Goal: Task Accomplishment & Management: Manage account settings

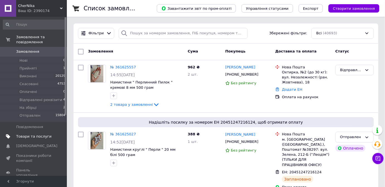
click at [20, 134] on span "Товари та послуги" at bounding box center [33, 136] width 35 height 5
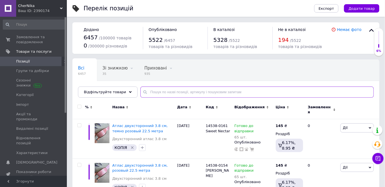
click at [143, 88] on input "text" at bounding box center [256, 91] width 233 height 11
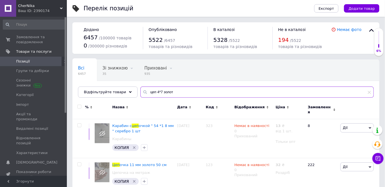
type input "цеп 4*7 золот"
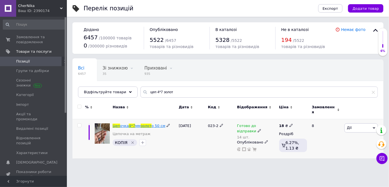
click at [130, 124] on span "4*7" at bounding box center [132, 125] width 6 height 4
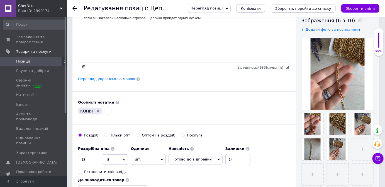
scroll to position [126, 0]
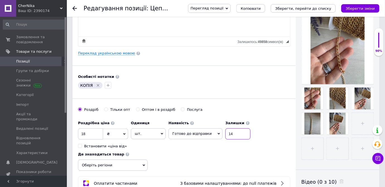
drag, startPoint x: 229, startPoint y: 134, endPoint x: 225, endPoint y: 134, distance: 4.2
click at [225, 134] on input "14" at bounding box center [237, 133] width 25 height 11
type input "13"
click at [294, 10] on icon "Зберегти, перейти до списку" at bounding box center [303, 8] width 56 height 4
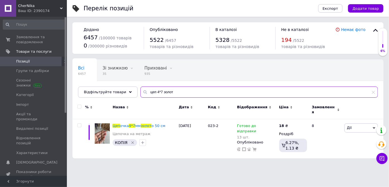
drag, startPoint x: 168, startPoint y: 89, endPoint x: 138, endPoint y: 92, distance: 30.1
click at [140, 92] on div "цеп 4*7 золот" at bounding box center [258, 91] width 237 height 11
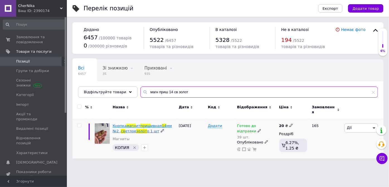
type input "магн приш 14 св золот"
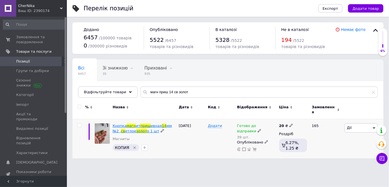
click at [136, 129] on span "золот" at bounding box center [141, 131] width 11 height 4
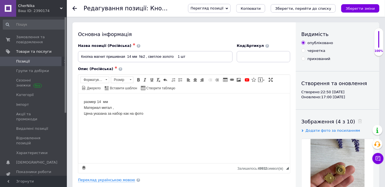
scroll to position [126, 0]
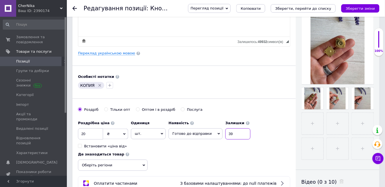
click at [225, 131] on input "39" at bounding box center [237, 133] width 25 height 11
type input "38"
click at [288, 6] on icon "Зберегти, перейти до списку" at bounding box center [303, 8] width 56 height 4
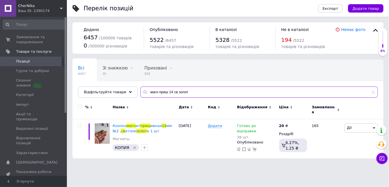
drag, startPoint x: 190, startPoint y: 88, endPoint x: 141, endPoint y: 91, distance: 48.8
click at [141, 91] on input "магн приш 14 св золот" at bounding box center [258, 91] width 237 height 11
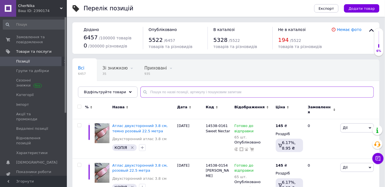
click at [157, 92] on input "text" at bounding box center [256, 91] width 233 height 11
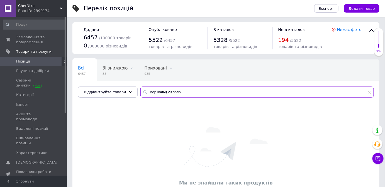
click at [148, 91] on input "пер кольц 23 золо" at bounding box center [256, 91] width 233 height 11
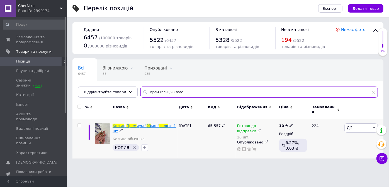
type input "прем кольц 23 золо"
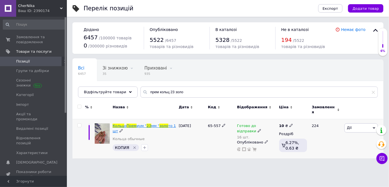
click at [136, 123] on span "иум "" at bounding box center [141, 125] width 10 height 4
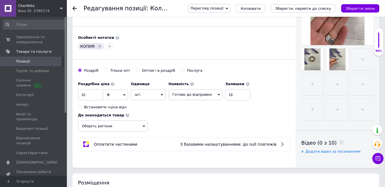
scroll to position [177, 0]
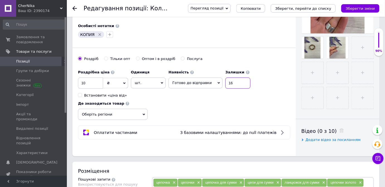
drag, startPoint x: 225, startPoint y: 83, endPoint x: 231, endPoint y: 83, distance: 6.1
click at [231, 83] on input "16" at bounding box center [237, 82] width 25 height 11
type input "14"
click at [300, 8] on icon "Зберегти, перейти до списку" at bounding box center [303, 8] width 56 height 4
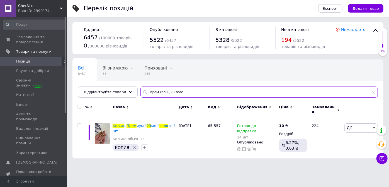
drag, startPoint x: 185, startPoint y: 94, endPoint x: 135, endPoint y: 91, distance: 49.4
click at [140, 91] on div "прем кольц 23 золо" at bounding box center [258, 91] width 237 height 11
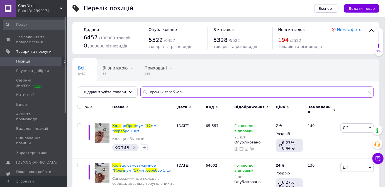
type input "прем 17 сереб коль"
click at [125, 163] on span "цо самозажимное "" at bounding box center [133, 167] width 43 height 9
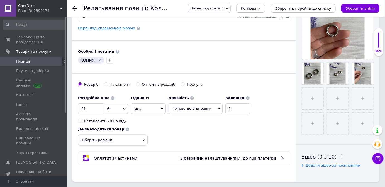
scroll to position [152, 0]
click at [225, 109] on input "2" at bounding box center [237, 108] width 25 height 11
type input "0"
click at [194, 109] on span "Готово до відправки" at bounding box center [191, 108] width 39 height 4
click at [239, 111] on input "0" at bounding box center [237, 108] width 25 height 11
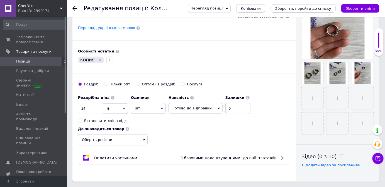
click at [204, 109] on span "Готово до відправки" at bounding box center [191, 108] width 39 height 4
click at [187, 131] on li "Під замовлення" at bounding box center [195, 135] width 53 height 8
click at [193, 106] on span "Під замовлення" at bounding box center [187, 108] width 30 height 4
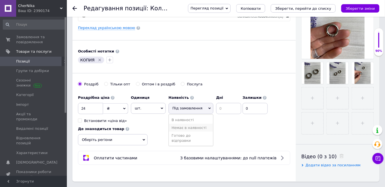
click at [180, 125] on li "Немає в наявності" at bounding box center [191, 128] width 44 height 8
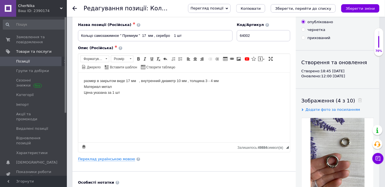
scroll to position [0, 0]
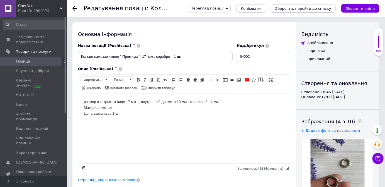
click at [292, 11] on button "Зберегти, перейти до списку" at bounding box center [303, 8] width 65 height 8
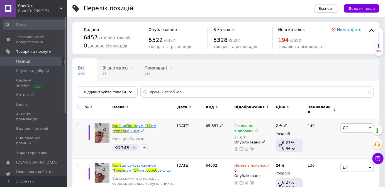
click at [126, 123] on span "Прем" at bounding box center [131, 125] width 10 height 4
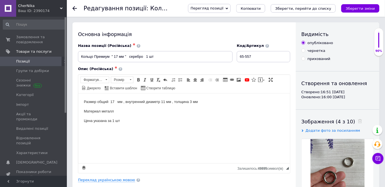
scroll to position [126, 0]
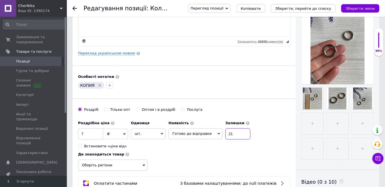
drag, startPoint x: 225, startPoint y: 133, endPoint x: 221, endPoint y: 133, distance: 3.9
click at [225, 133] on input "21" at bounding box center [237, 133] width 25 height 11
type input "19"
click at [314, 6] on icon "Зберегти, перейти до списку" at bounding box center [303, 8] width 56 height 4
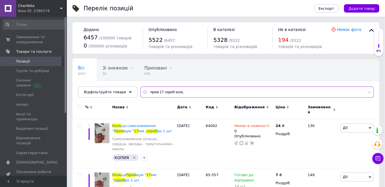
drag, startPoint x: 165, startPoint y: 90, endPoint x: 135, endPoint y: 89, distance: 29.8
click at [140, 89] on div "прем 17 сереб коль" at bounding box center [256, 91] width 233 height 11
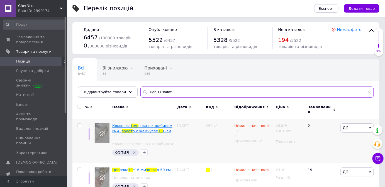
scroll to position [79, 0]
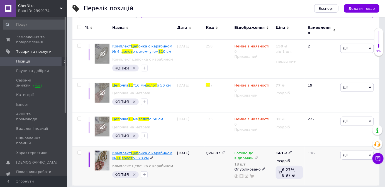
type input "цеп 11 золот"
click at [127, 151] on span "Комплект" at bounding box center [121, 153] width 19 height 4
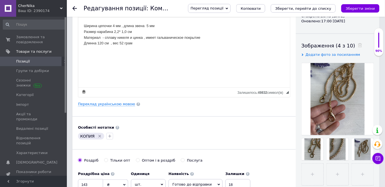
scroll to position [126, 0]
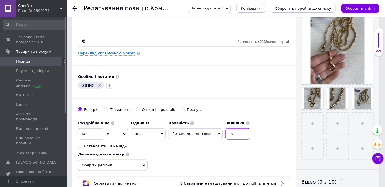
click at [229, 133] on input "18" at bounding box center [237, 133] width 25 height 11
type input "17"
click at [302, 14] on div "Перегляд позиції Зберегти та переглянути на сайті Зберегти та переглянути на ма…" at bounding box center [278, 8] width 202 height 17
click at [302, 11] on button "Зберегти, перейти до списку" at bounding box center [303, 8] width 65 height 8
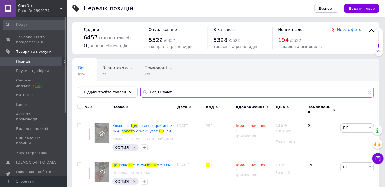
drag, startPoint x: 173, startPoint y: 90, endPoint x: 140, endPoint y: 91, distance: 33.4
click at [140, 91] on div "цеп 11 золот" at bounding box center [256, 91] width 233 height 11
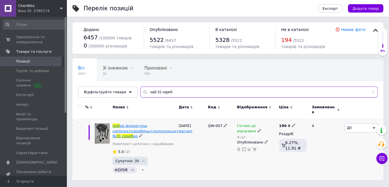
type input "наб 31 сереб"
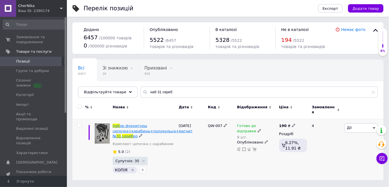
click at [118, 128] on span "ор фурнитуры цепочка+карабины+полукольца+магнит №" at bounding box center [153, 130] width 80 height 14
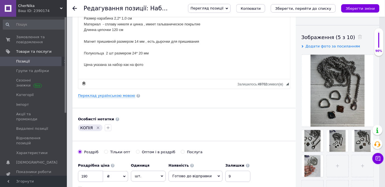
scroll to position [101, 0]
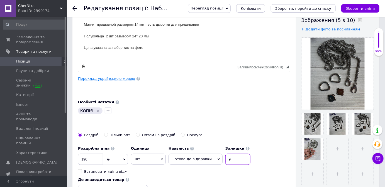
click at [225, 159] on input "9" at bounding box center [237, 158] width 25 height 11
type input "8"
click at [293, 5] on button "Зберегти, перейти до списку" at bounding box center [303, 8] width 65 height 8
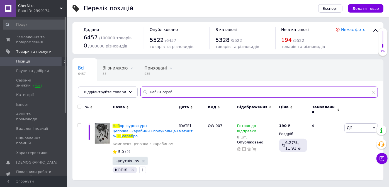
drag, startPoint x: 151, startPoint y: 89, endPoint x: 135, endPoint y: 87, distance: 16.5
click at [140, 87] on input "наб 31 сереб" at bounding box center [258, 91] width 237 height 11
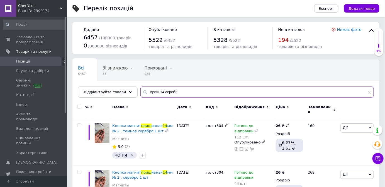
scroll to position [26, 0]
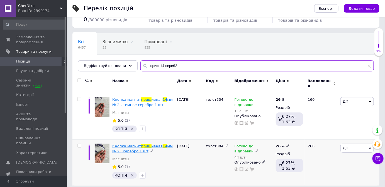
type input "приш 14 сереб2"
click at [123, 145] on span "мм № 2 , серебро 1 шт" at bounding box center [142, 148] width 60 height 9
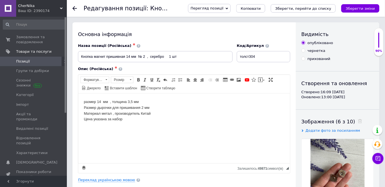
scroll to position [152, 0]
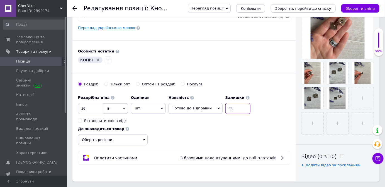
click at [232, 109] on input "44" at bounding box center [237, 108] width 25 height 11
type input "42"
click at [291, 8] on icon "Зберегти, перейти до списку" at bounding box center [303, 8] width 56 height 4
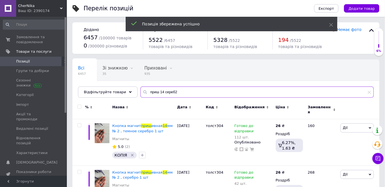
drag, startPoint x: 177, startPoint y: 91, endPoint x: 131, endPoint y: 93, distance: 46.6
click at [131, 93] on div "Всі 6457 Зі знижкою 35 Видалити Редагувати Приховані 935 Видалити Редагувати Оп…" at bounding box center [225, 78] width 307 height 38
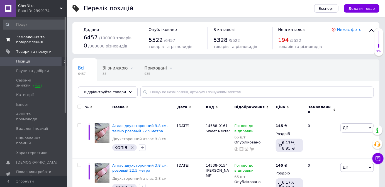
click at [38, 40] on span "Замовлення та повідомлення" at bounding box center [33, 40] width 35 height 10
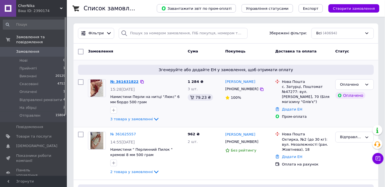
click at [122, 82] on link "№ 361631822" at bounding box center [124, 81] width 28 height 4
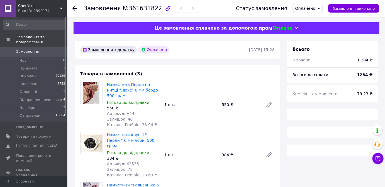
scroll to position [101, 0]
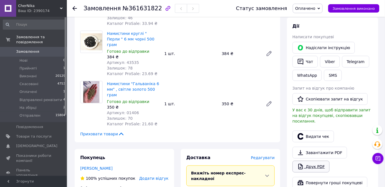
click at [320, 161] on link "Друк PDF" at bounding box center [310, 166] width 37 height 12
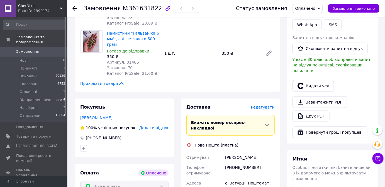
scroll to position [152, 0]
click at [310, 4] on span "Оплачено" at bounding box center [308, 8] width 30 height 9
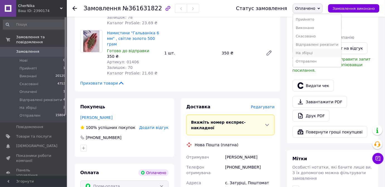
click at [310, 55] on li "На збірці" at bounding box center [317, 53] width 48 height 8
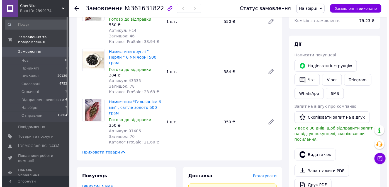
scroll to position [101, 0]
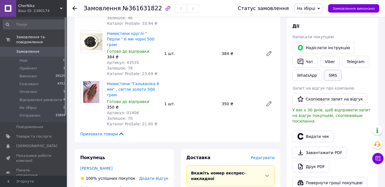
click at [331, 74] on button "SMS" at bounding box center [333, 75] width 18 height 11
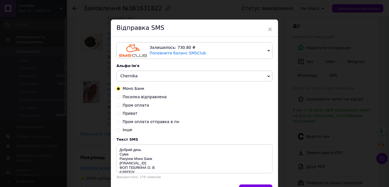
click at [149, 95] on span "Посилка відправлена" at bounding box center [145, 96] width 44 height 4
click at [120, 95] on input "Посилка відправлена" at bounding box center [118, 96] width 4 height 4
radio input "true"
radio input "false"
type textarea "ттн Дякую за замовлення [DOMAIN_NAME]"
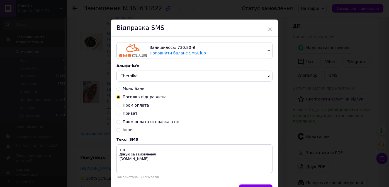
click at [131, 122] on span "Пром оплата отправка в пн" at bounding box center [151, 121] width 57 height 4
click at [120, 122] on input "Пром оплата отправка в пн" at bounding box center [118, 121] width 4 height 4
radio input "true"
radio input "false"
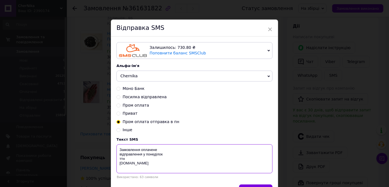
drag, startPoint x: 126, startPoint y: 158, endPoint x: 114, endPoint y: 158, distance: 12.3
click at [114, 158] on div "Залишилось: 730.80 ₴ Поповнити баланс SMSClub Підключити LetsAds Альфа-ім'я Che…" at bounding box center [194, 110] width 167 height 148
drag, startPoint x: 142, startPoint y: 161, endPoint x: 118, endPoint y: 149, distance: 26.9
click at [118, 149] on textarea "Замовлення оплачене відправлення у понеділок chernika.in" at bounding box center [194, 158] width 156 height 29
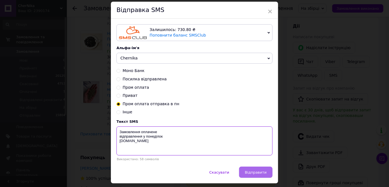
scroll to position [34, 0]
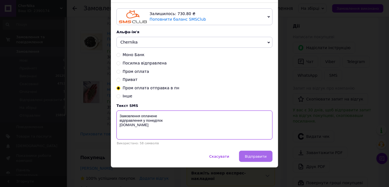
type textarea "Замовлення оплачене відправлення у понеділок chernika.in"
click at [261, 156] on span "Відправити" at bounding box center [256, 156] width 22 height 4
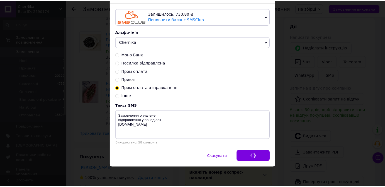
scroll to position [0, 0]
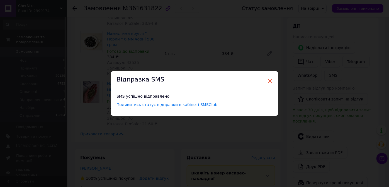
click at [267, 82] on span "×" at bounding box center [269, 80] width 5 height 9
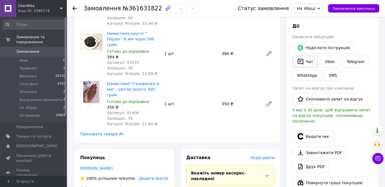
click at [307, 59] on button "Чат" at bounding box center [304, 62] width 25 height 12
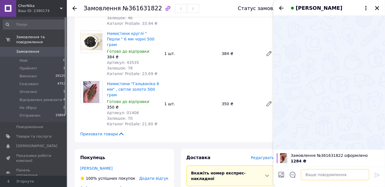
click at [301, 176] on textarea at bounding box center [335, 174] width 69 height 11
click at [314, 172] on textarea at bounding box center [335, 174] width 69 height 11
paste textarea "Замовлення оплачене відправлення у понеділок chernika.in"
type textarea "Замовлення оплачене відправлення у понеділок chernika.in"
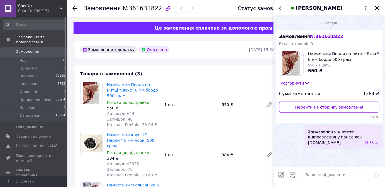
click at [287, 7] on div "Оксана Іванчук" at bounding box center [328, 8] width 111 height 16
click at [279, 7] on icon "Назад" at bounding box center [281, 8] width 7 height 7
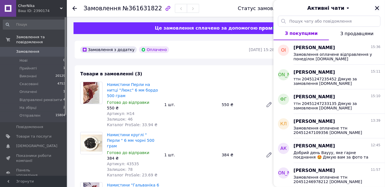
click at [375, 8] on icon "Закрити" at bounding box center [377, 8] width 5 height 5
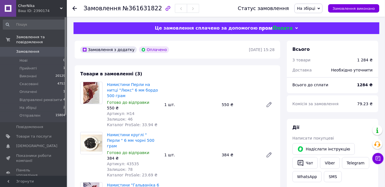
click at [25, 49] on span "Замовлення" at bounding box center [27, 51] width 23 height 5
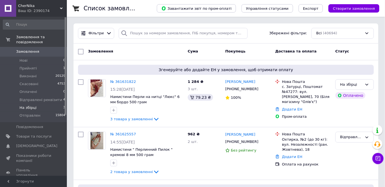
click at [23, 105] on span "На збірці" at bounding box center [27, 107] width 17 height 5
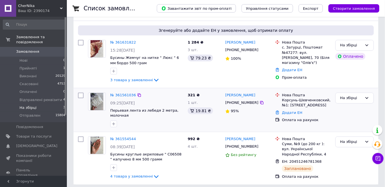
scroll to position [62, 0]
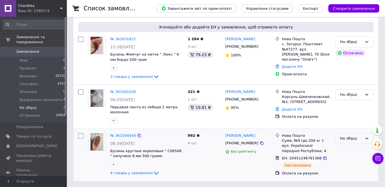
click at [345, 137] on div "На збірці" at bounding box center [351, 138] width 22 height 6
click at [344, 184] on li "Отправлен" at bounding box center [355, 186] width 38 height 10
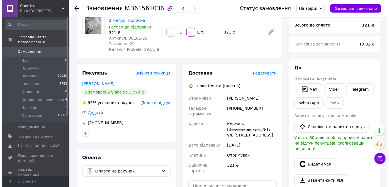
scroll to position [76, 0]
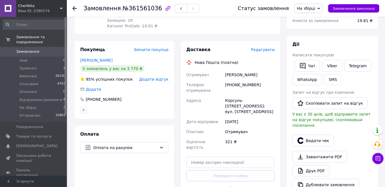
click at [263, 50] on span "Редагувати" at bounding box center [263, 49] width 24 height 4
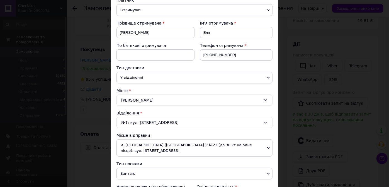
scroll to position [191, 0]
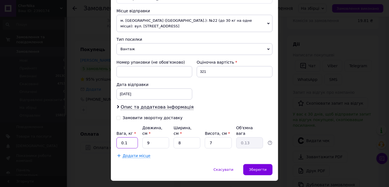
click at [129, 137] on input "0.1" at bounding box center [126, 142] width 21 height 11
type input "0.6"
type input "2"
type input "0.1"
type input "22"
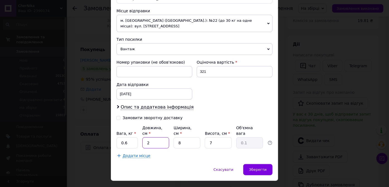
type input "0.31"
type input "22"
type input "2"
type input "0.1"
type input "22"
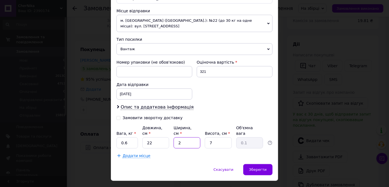
type input "0.85"
type input "22"
drag, startPoint x: 263, startPoint y: 160, endPoint x: 260, endPoint y: 160, distance: 3.6
click at [263, 164] on div "Зберегти" at bounding box center [257, 169] width 29 height 11
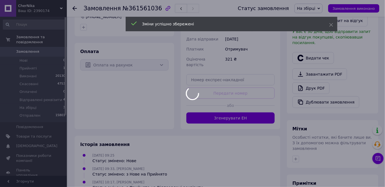
scroll to position [202, 0]
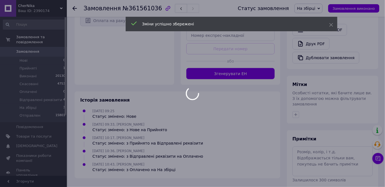
click at [219, 60] on div at bounding box center [192, 93] width 385 height 187
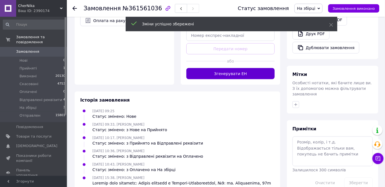
click at [212, 68] on button "Згенерувати ЕН" at bounding box center [230, 73] width 88 height 11
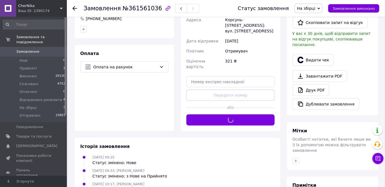
scroll to position [101, 0]
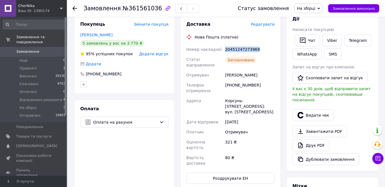
drag, startPoint x: 225, startPoint y: 49, endPoint x: 260, endPoint y: 49, distance: 34.5
click at [260, 49] on div "20451247273969" at bounding box center [250, 49] width 52 height 10
copy div "20451247273969"
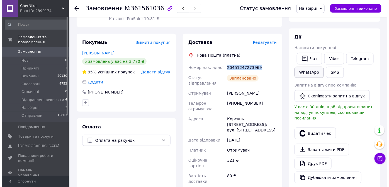
scroll to position [76, 0]
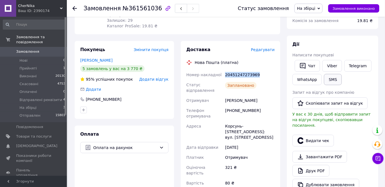
click at [332, 83] on button "SMS" at bounding box center [333, 79] width 18 height 11
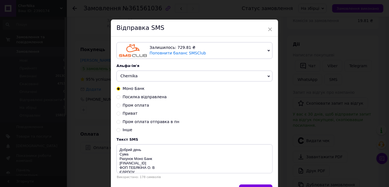
click at [139, 96] on span "Посилка відправлена" at bounding box center [145, 96] width 44 height 4
click at [120, 96] on input "Посилка відправлена" at bounding box center [118, 96] width 4 height 4
radio input "true"
radio input "false"
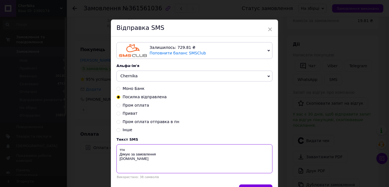
click at [128, 148] on textarea "ттн Дякую за замовлення chernika.in" at bounding box center [194, 158] width 156 height 29
paste textarea "20451247273969"
click at [148, 157] on textarea "ттн 20451247273969 Дякую за замовлення chernika.in" at bounding box center [194, 158] width 156 height 29
click at [145, 162] on textarea "ттн 20451247273969 Дякую за замовлення chernika.in" at bounding box center [194, 158] width 156 height 29
drag, startPoint x: 146, startPoint y: 162, endPoint x: 119, endPoint y: 151, distance: 29.5
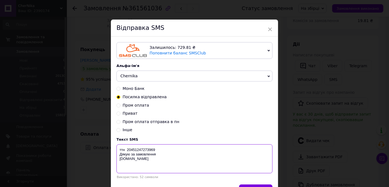
click at [119, 151] on textarea "ттн 20451247273969 Дякую за замовлення chernika.in" at bounding box center [194, 158] width 156 height 29
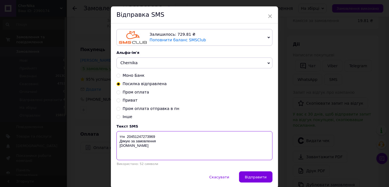
scroll to position [34, 0]
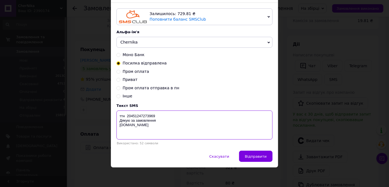
type textarea "ттн 20451247273969 Дякую за замовлення chernika.in"
click at [261, 156] on span "Відправити" at bounding box center [256, 156] width 22 height 4
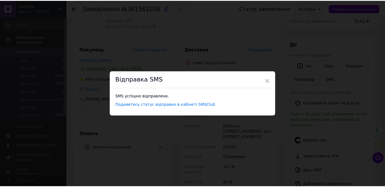
scroll to position [0, 0]
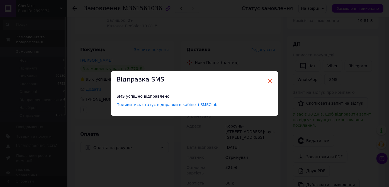
click at [268, 80] on span "×" at bounding box center [269, 80] width 5 height 9
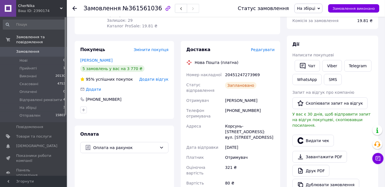
click at [314, 10] on span "На збірці" at bounding box center [306, 8] width 18 height 4
click at [308, 62] on li "Отправлен" at bounding box center [319, 61] width 48 height 8
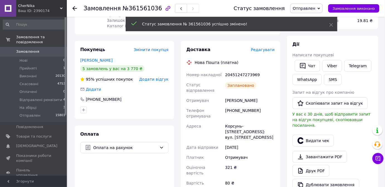
click at [25, 66] on span "Прийняті" at bounding box center [27, 68] width 17 height 5
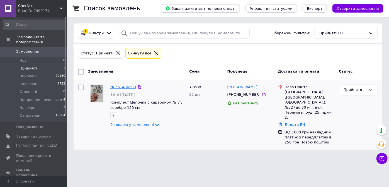
click at [118, 87] on link "№ 361486589" at bounding box center [123, 87] width 26 height 4
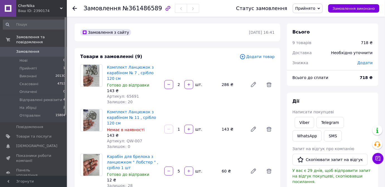
click at [307, 8] on span "Прийнято" at bounding box center [305, 8] width 20 height 4
click at [307, 28] on li "Скасовано" at bounding box center [317, 28] width 48 height 8
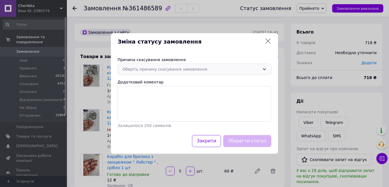
click at [127, 73] on div "Оберіть причину скасування замовлення" at bounding box center [195, 68] width 154 height 11
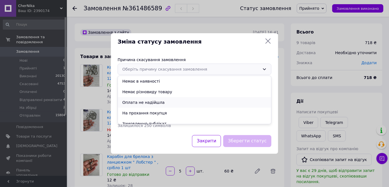
click at [126, 104] on li "Оплата не надійшла" at bounding box center [194, 102] width 153 height 11
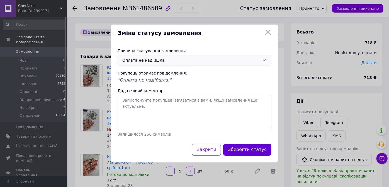
click at [243, 151] on button "Зберегти статус" at bounding box center [247, 149] width 48 height 12
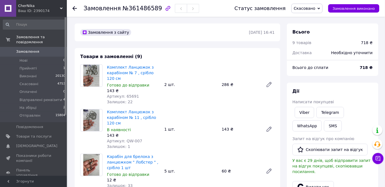
click at [28, 49] on span "Замовлення" at bounding box center [27, 51] width 23 height 5
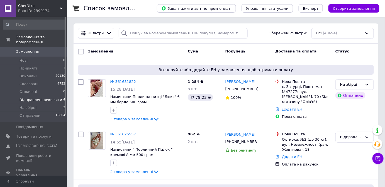
click at [45, 97] on li "Відправлені реквізити 4" at bounding box center [34, 100] width 69 height 8
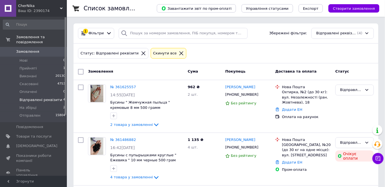
scroll to position [101, 0]
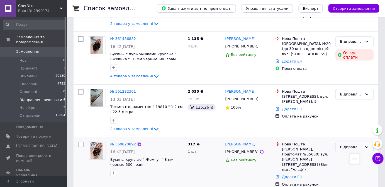
click at [347, 145] on div "Відправлені реквізити" at bounding box center [351, 147] width 22 height 6
click at [344, 170] on li "Виконано" at bounding box center [355, 168] width 38 height 10
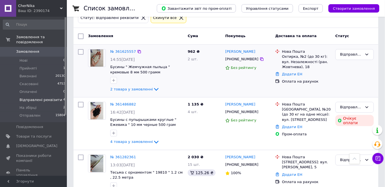
scroll to position [0, 0]
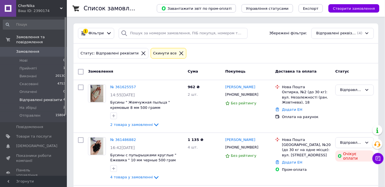
click at [20, 49] on span "Замовлення" at bounding box center [27, 51] width 23 height 5
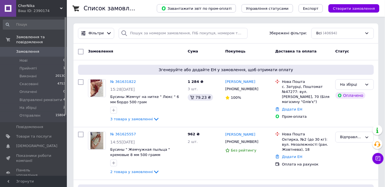
click at [21, 49] on span "Замовлення" at bounding box center [27, 51] width 23 height 5
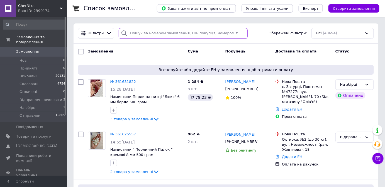
click at [129, 36] on input "search" at bounding box center [183, 33] width 129 height 11
type input "міщук"
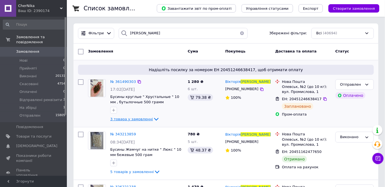
click at [138, 120] on span "3 товара у замовленні" at bounding box center [131, 119] width 43 height 4
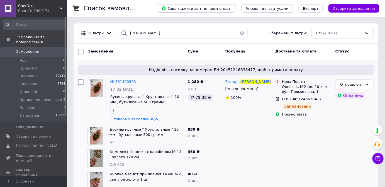
click at [25, 49] on link "Замовлення 0" at bounding box center [34, 51] width 69 height 9
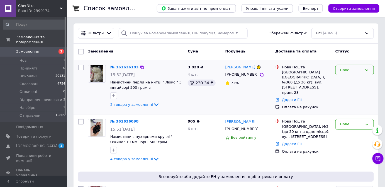
click at [348, 72] on div "Нове" at bounding box center [351, 70] width 22 height 6
click at [344, 81] on li "Прийнято" at bounding box center [355, 81] width 38 height 10
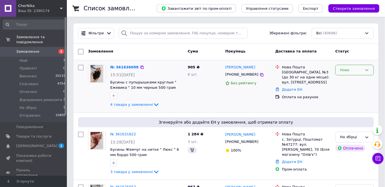
click at [362, 71] on div "Нове" at bounding box center [351, 70] width 22 height 6
click at [351, 80] on li "Прийнято" at bounding box center [355, 81] width 38 height 10
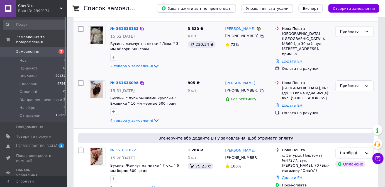
scroll to position [50, 0]
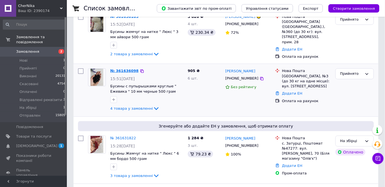
click at [119, 69] on link "№ 361636098" at bounding box center [124, 71] width 28 height 4
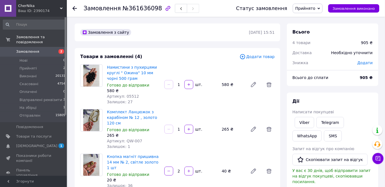
click at [315, 9] on span "Прийнято" at bounding box center [305, 8] width 20 height 4
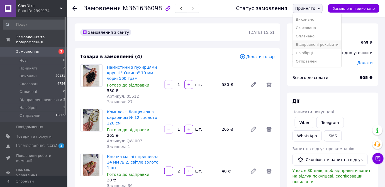
click at [310, 44] on li "Відправлені реквізити" at bounding box center [317, 44] width 48 height 8
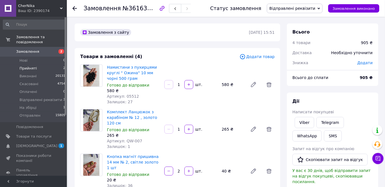
click at [25, 66] on span "Прийняті" at bounding box center [27, 68] width 17 height 5
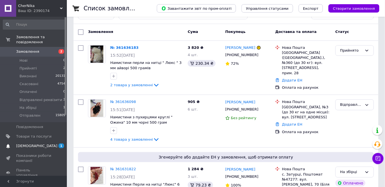
scroll to position [25, 0]
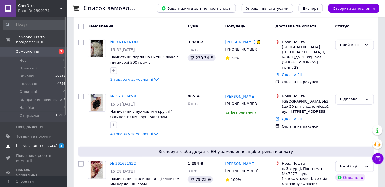
click at [29, 143] on span "[DEMOGRAPHIC_DATA]" at bounding box center [36, 145] width 41 height 5
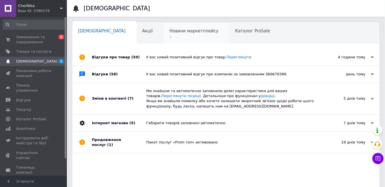
click at [168, 40] on div "Новини маркетплейсу 1" at bounding box center [197, 33] width 66 height 21
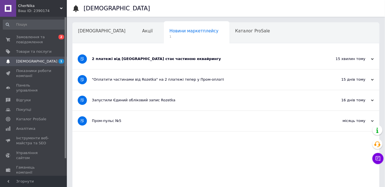
click at [144, 60] on div "2 платежі від Rozetka стає частиною еквайрингу" at bounding box center [205, 58] width 226 height 5
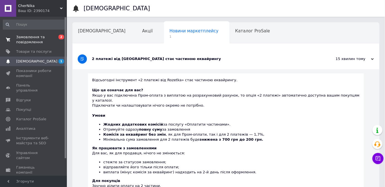
click at [31, 40] on span "Замовлення та повідомлення" at bounding box center [33, 40] width 35 height 10
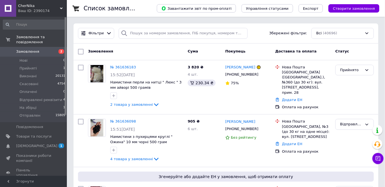
click at [21, 49] on span "Замовлення" at bounding box center [27, 51] width 23 height 5
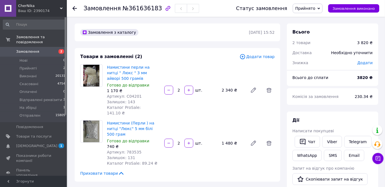
click at [306, 9] on span "Прийнято" at bounding box center [305, 8] width 20 height 4
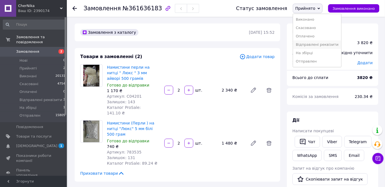
click at [306, 43] on li "Відправлені реквізити" at bounding box center [317, 44] width 48 height 8
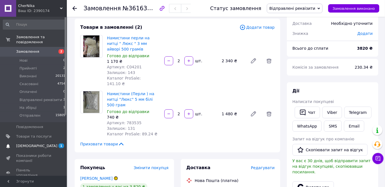
scroll to position [50, 0]
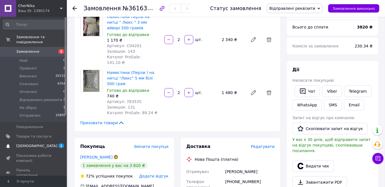
click at [22, 143] on span "[DEMOGRAPHIC_DATA]" at bounding box center [36, 145] width 41 height 5
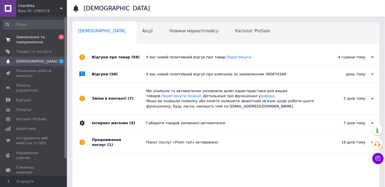
click at [28, 36] on span "Замовлення та повідомлення" at bounding box center [33, 40] width 35 height 10
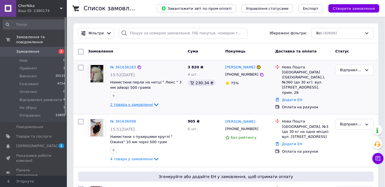
click at [145, 104] on span "2 товара у замовленні" at bounding box center [131, 104] width 43 height 4
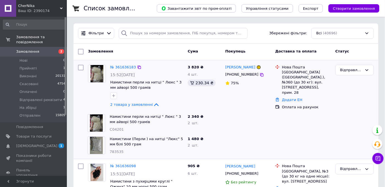
click at [115, 70] on div "№ 361636183 15:52, 12.09.2025 Намистини перли на нитці " Люкс " 3 мм айворі 500…" at bounding box center [146, 86] width 77 height 48
click at [116, 67] on link "№ 361636183" at bounding box center [123, 67] width 26 height 4
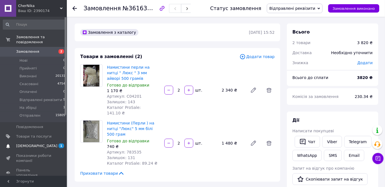
click at [33, 143] on span "[DEMOGRAPHIC_DATA]" at bounding box center [36, 145] width 41 height 5
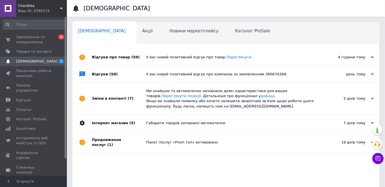
click at [155, 59] on div "У вас новий позитивний відгук про товар. Переглянути" at bounding box center [232, 57] width 172 height 5
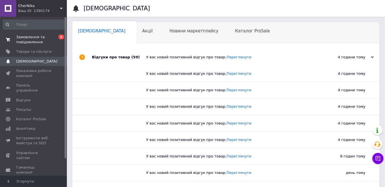
click at [24, 38] on span "Замовлення та повідомлення" at bounding box center [33, 40] width 35 height 10
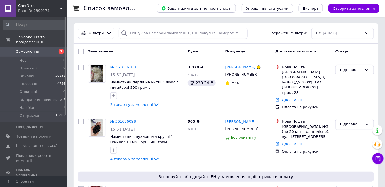
click at [26, 49] on span "Замовлення" at bounding box center [27, 51] width 23 height 5
click at [27, 49] on span "Замовлення" at bounding box center [27, 51] width 23 height 5
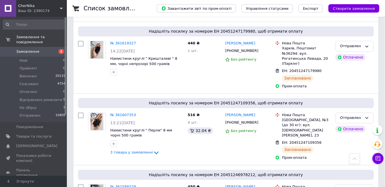
scroll to position [354, 0]
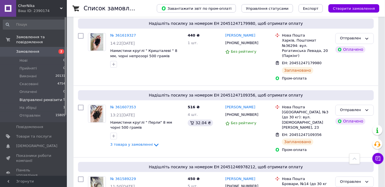
click at [30, 97] on span "Відправлені реквізити" at bounding box center [40, 99] width 43 height 5
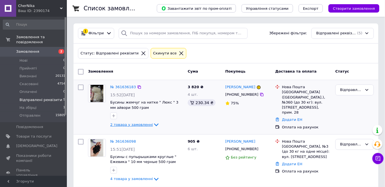
click at [121, 125] on span "2 товара у замовленні" at bounding box center [131, 124] width 43 height 4
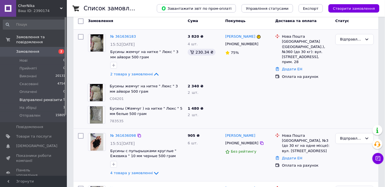
scroll to position [76, 0]
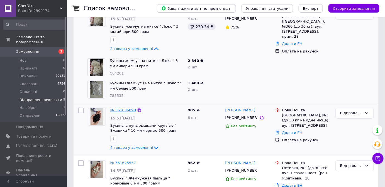
click at [120, 109] on link "№ 361636098" at bounding box center [123, 110] width 26 height 4
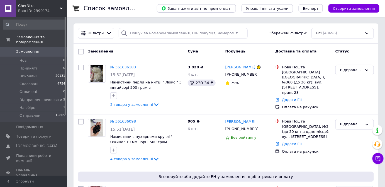
click at [19, 49] on span "Замовлення" at bounding box center [27, 51] width 23 height 5
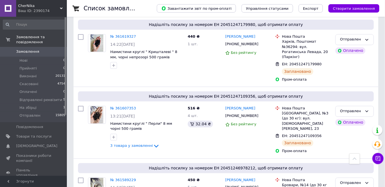
scroll to position [304, 0]
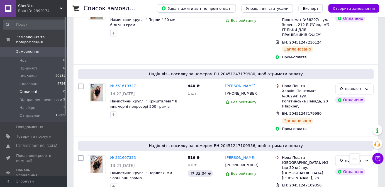
click at [28, 89] on span "Оплачені" at bounding box center [28, 91] width 18 height 5
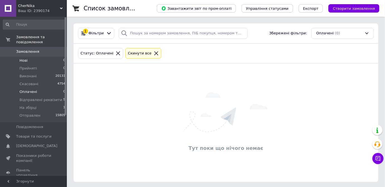
click at [21, 58] on span "Нові" at bounding box center [23, 60] width 8 height 5
click at [22, 66] on span "Прийняті" at bounding box center [27, 68] width 17 height 5
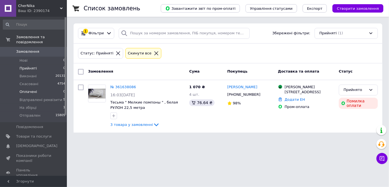
click at [28, 89] on span "Оплачені" at bounding box center [28, 91] width 18 height 5
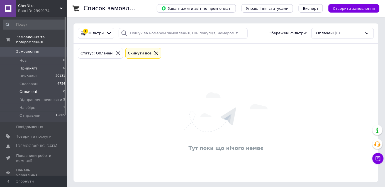
click at [24, 66] on span "Прийняті" at bounding box center [27, 68] width 17 height 5
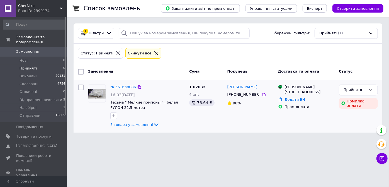
click at [92, 90] on img at bounding box center [96, 94] width 17 height 10
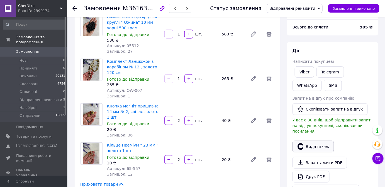
scroll to position [101, 0]
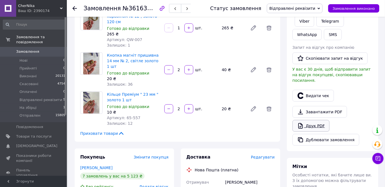
click at [311, 120] on link "Друк PDF" at bounding box center [310, 126] width 37 height 12
click at [286, 7] on span "Відправлені реквізити" at bounding box center [292, 8] width 46 height 4
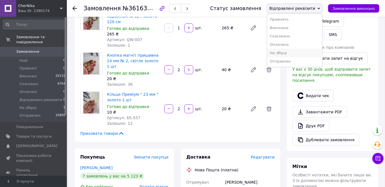
click at [283, 55] on li "На збірці" at bounding box center [294, 53] width 55 height 8
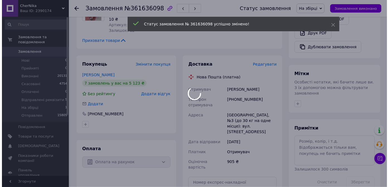
scroll to position [202, 0]
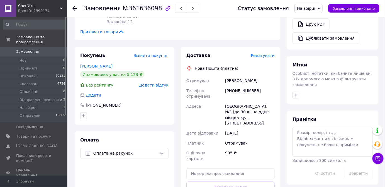
click at [268, 53] on span "Редагувати" at bounding box center [263, 55] width 24 height 4
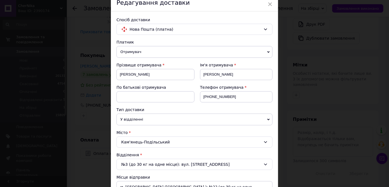
scroll to position [152, 0]
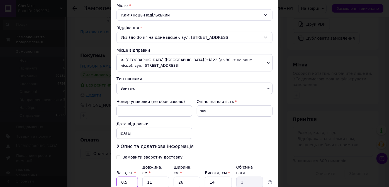
click at [127, 176] on input "0.5" at bounding box center [126, 181] width 21 height 11
type input "0.8"
type input "2"
type input "0.18"
type input "22"
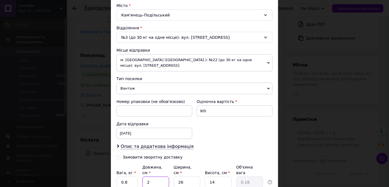
type input "2"
type input "22"
type input "1"
type input "0.1"
type input "18"
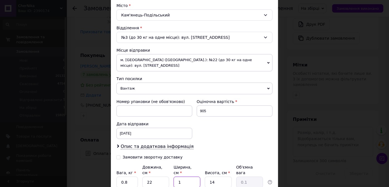
type input "1.39"
type input "18"
type input "9"
type input "0.89"
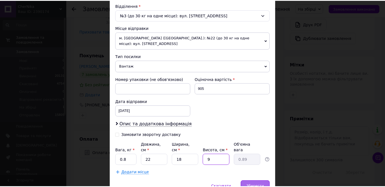
scroll to position [191, 0]
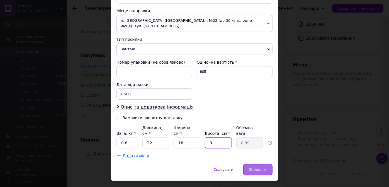
type input "9"
click at [262, 164] on div "Зберегти" at bounding box center [257, 169] width 29 height 11
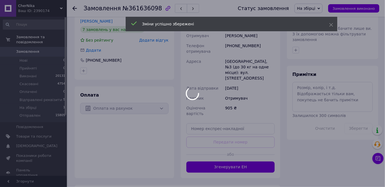
scroll to position [278, 0]
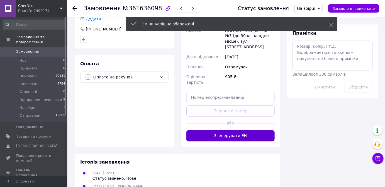
click at [197, 130] on button "Згенерувати ЕН" at bounding box center [230, 135] width 88 height 11
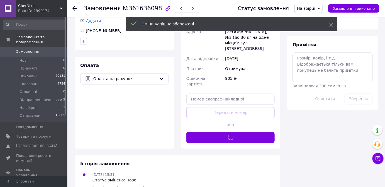
scroll to position [202, 0]
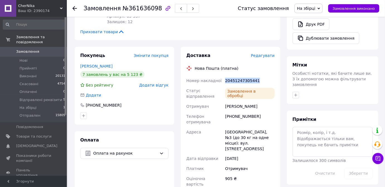
drag, startPoint x: 226, startPoint y: 74, endPoint x: 259, endPoint y: 74, distance: 33.4
click at [268, 75] on div "20451247305441" at bounding box center [250, 80] width 52 height 10
copy div "20451247305441"
click at [310, 8] on span "На збірці" at bounding box center [306, 8] width 18 height 4
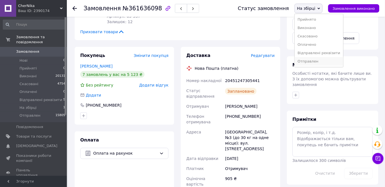
click at [312, 63] on li "Отправлен" at bounding box center [319, 61] width 48 height 8
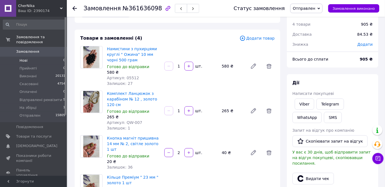
scroll to position [0, 0]
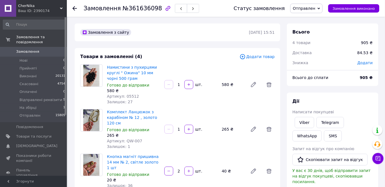
click at [26, 49] on span "Замовлення" at bounding box center [27, 51] width 23 height 5
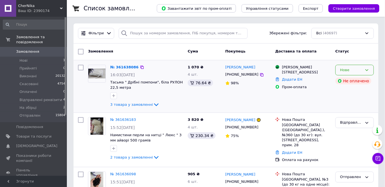
click at [347, 68] on div "Нове" at bounding box center [351, 70] width 22 height 6
click at [342, 80] on li "Прийнято" at bounding box center [355, 81] width 38 height 10
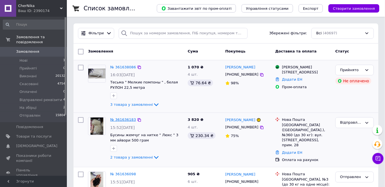
click at [114, 119] on link "№ 361636183" at bounding box center [123, 119] width 26 height 4
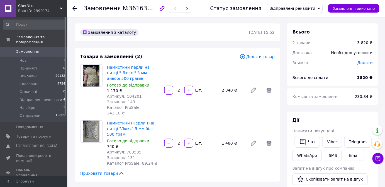
click at [34, 49] on span "Замовлення" at bounding box center [27, 51] width 23 height 5
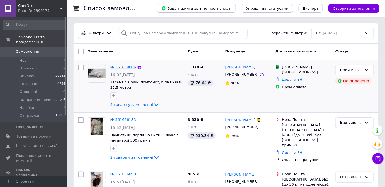
click at [114, 67] on link "№ 361638086" at bounding box center [123, 67] width 26 height 4
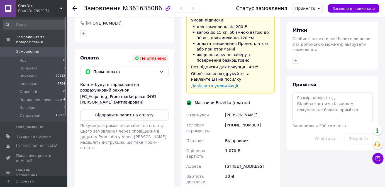
scroll to position [253, 0]
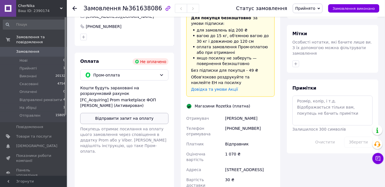
click at [101, 113] on button "Відправити запит на оплату" at bounding box center [124, 118] width 88 height 11
click at [27, 113] on span "Отправлен" at bounding box center [29, 115] width 21 height 5
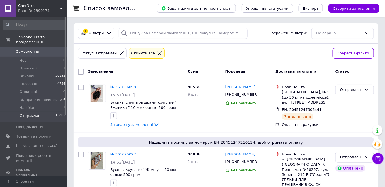
click at [98, 33] on span "Фільтри" at bounding box center [96, 33] width 15 height 5
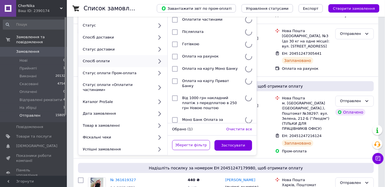
scroll to position [25, 0]
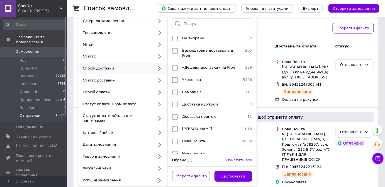
click at [26, 113] on span "Отправлен" at bounding box center [29, 115] width 21 height 5
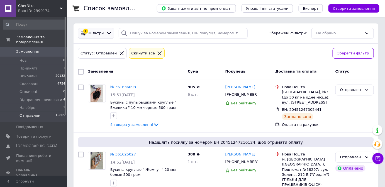
click at [87, 33] on div "Фільтри" at bounding box center [96, 33] width 18 height 5
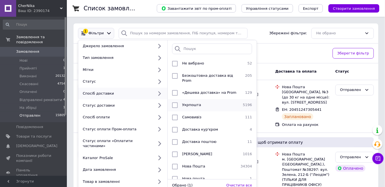
click at [188, 102] on span "Укрпошта" at bounding box center [191, 104] width 19 height 4
checkbox input "true"
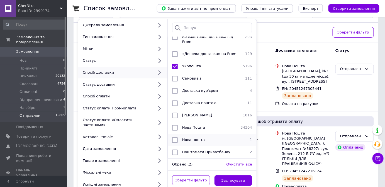
scroll to position [76, 0]
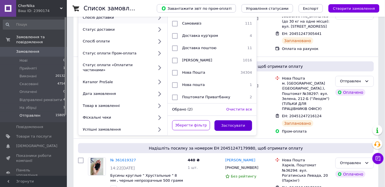
click at [229, 120] on button "Застосувати" at bounding box center [233, 125] width 38 height 11
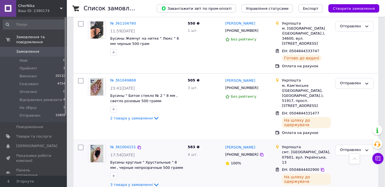
scroll to position [354, 0]
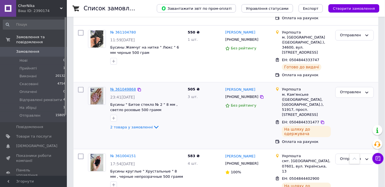
drag, startPoint x: 127, startPoint y: 73, endPoint x: 114, endPoint y: 71, distance: 12.7
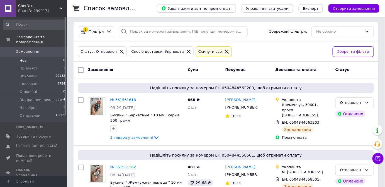
scroll to position [0, 0]
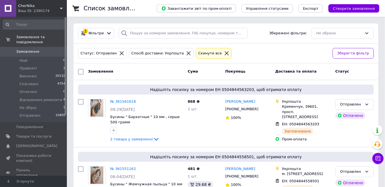
click at [24, 49] on span "Замовлення" at bounding box center [27, 51] width 23 height 5
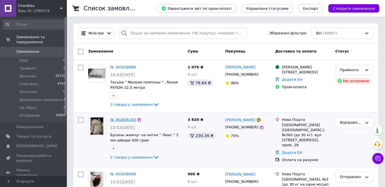
click at [112, 120] on link "№ 361636183" at bounding box center [123, 119] width 26 height 4
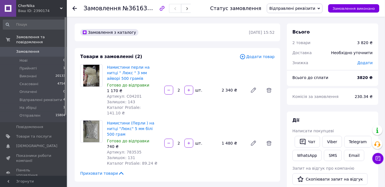
click at [302, 6] on span "Відправлені реквізити" at bounding box center [292, 8] width 46 height 4
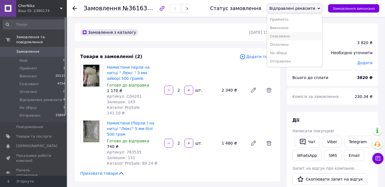
click at [286, 39] on li "Скасовано" at bounding box center [294, 36] width 55 height 8
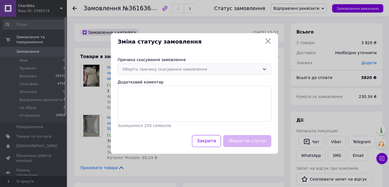
click at [141, 68] on div "Оберіть причину скасування замовлення" at bounding box center [191, 69] width 138 height 6
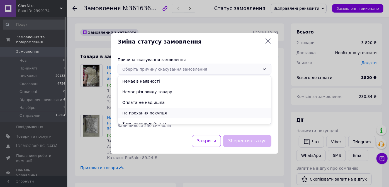
click at [126, 112] on li "На прохання покупця" at bounding box center [194, 112] width 153 height 11
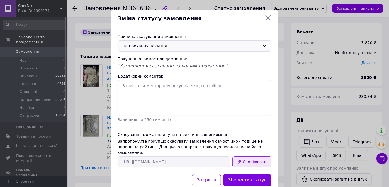
click at [244, 156] on button "Скопіювати" at bounding box center [251, 161] width 39 height 11
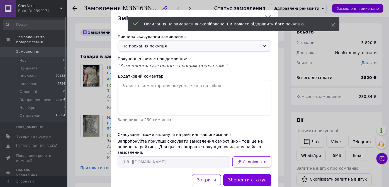
click at [270, 16] on icon at bounding box center [268, 17] width 7 height 7
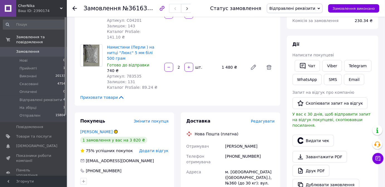
scroll to position [152, 0]
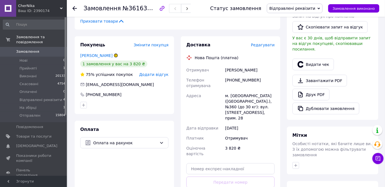
click at [25, 50] on link "Замовлення 0" at bounding box center [34, 51] width 69 height 9
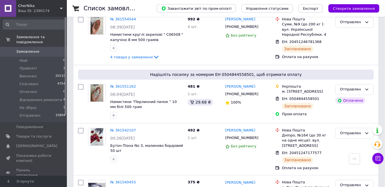
scroll to position [1130, 0]
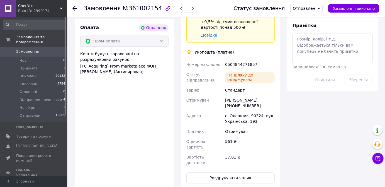
scroll to position [212, 0]
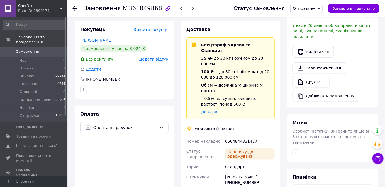
scroll to position [117, 0]
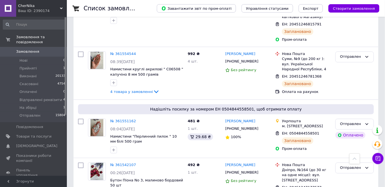
scroll to position [1130, 0]
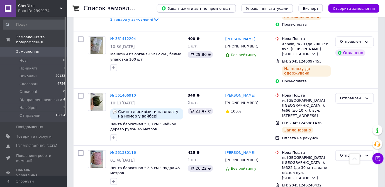
scroll to position [1079, 0]
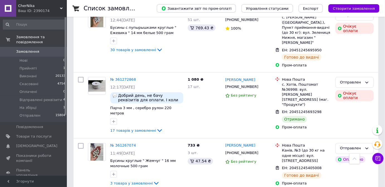
scroll to position [1030, 0]
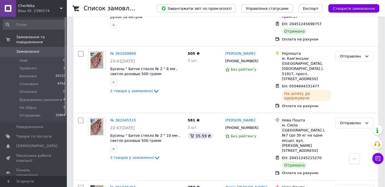
scroll to position [967, 0]
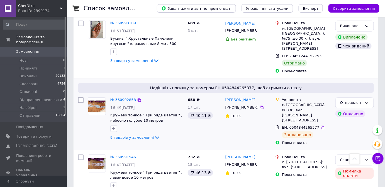
scroll to position [152, 0]
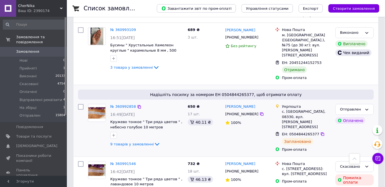
click at [94, 104] on img at bounding box center [96, 112] width 17 height 17
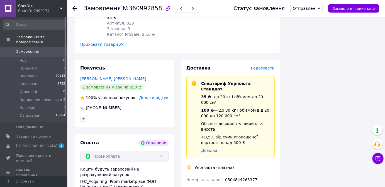
scroll to position [456, 0]
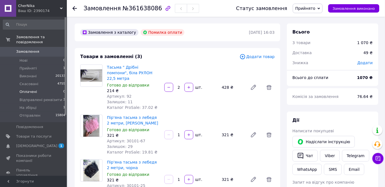
click at [27, 89] on span "Оплачені" at bounding box center [28, 91] width 18 height 5
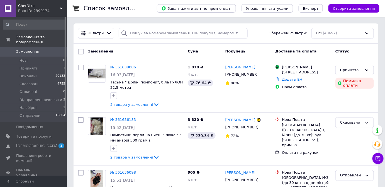
click at [27, 89] on span "Оплачені" at bounding box center [28, 91] width 18 height 5
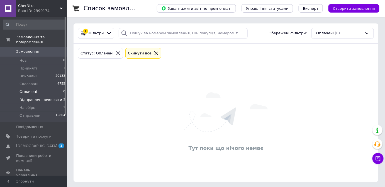
click at [28, 97] on span "Відправлені реквізити" at bounding box center [40, 99] width 43 height 5
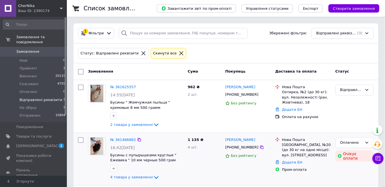
click at [95, 145] on img at bounding box center [97, 145] width 13 height 17
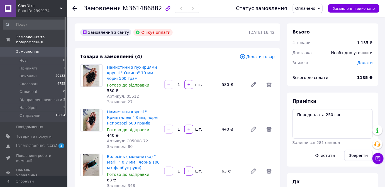
click at [307, 13] on div "Статус замовлення Оплачено Прийнято Виконано Скасовано Відправлені реквізити На…" at bounding box center [302, 8] width 155 height 17
click at [310, 8] on span "Оплачено" at bounding box center [305, 8] width 20 height 4
click at [308, 53] on li "На збірці" at bounding box center [317, 53] width 48 height 8
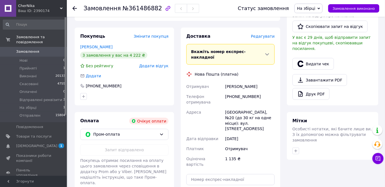
scroll to position [228, 0]
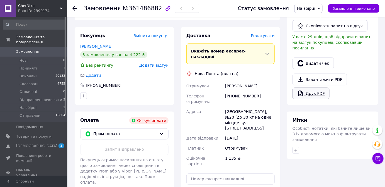
click at [314, 87] on link "Друк PDF" at bounding box center [310, 93] width 37 height 12
click at [145, 135] on span "Пром-оплата" at bounding box center [125, 134] width 64 height 6
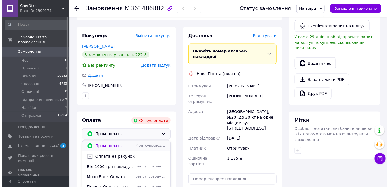
scroll to position [3, 0]
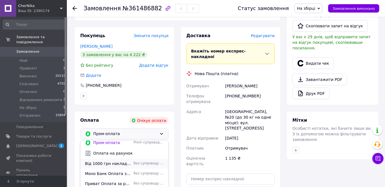
click at [122, 163] on span "Від 1000 грн накладний платіж з передплатою в 250 грн Новою поштою" at bounding box center [108, 164] width 47 height 6
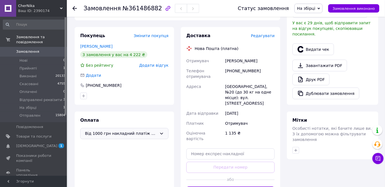
click at [269, 36] on span "Редагувати" at bounding box center [263, 35] width 24 height 4
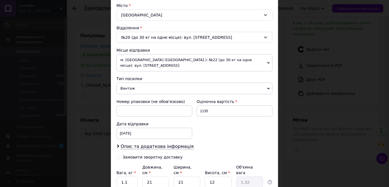
scroll to position [177, 0]
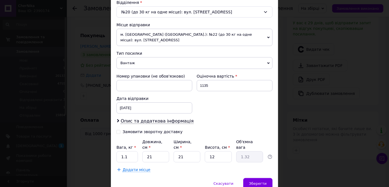
click at [119, 129] on div "Замовити зворотну доставку" at bounding box center [155, 132] width 78 height 6
click at [116, 130] on icon at bounding box center [118, 132] width 4 height 4
click at [116, 129] on input "Замовити зворотну доставку" at bounding box center [118, 131] width 4 height 4
checkbox input "true"
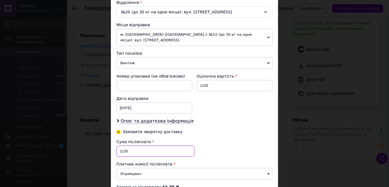
drag, startPoint x: 131, startPoint y: 145, endPoint x: 119, endPoint y: 142, distance: 12.6
click at [119, 145] on input "1135" at bounding box center [155, 150] width 78 height 11
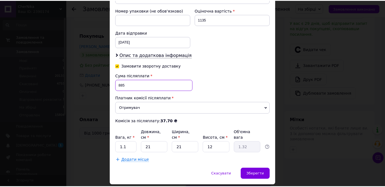
scroll to position [247, 0]
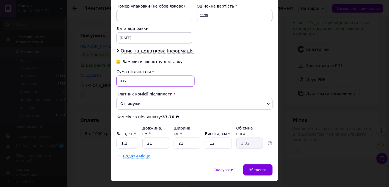
type input "885"
click at [131, 137] on input "1.1" at bounding box center [126, 142] width 21 height 11
type input "1.3"
type input "1"
type input "0.1"
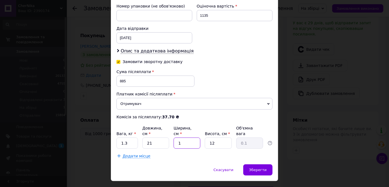
type input "17"
type input "1.07"
type input "17"
type input "9"
type input "0.8"
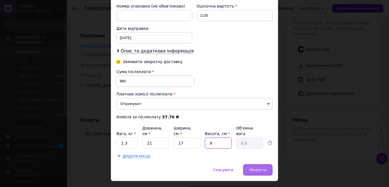
type input "9"
click at [267, 164] on div "Зберегти" at bounding box center [257, 169] width 29 height 11
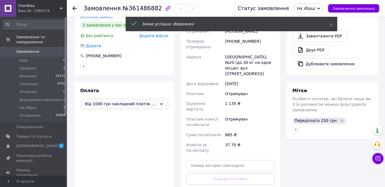
scroll to position [304, 0]
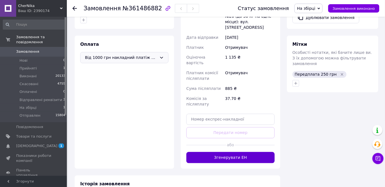
click at [229, 152] on button "Згенерувати ЕН" at bounding box center [230, 157] width 88 height 11
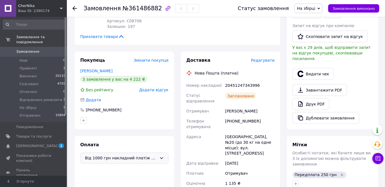
scroll to position [202, 0]
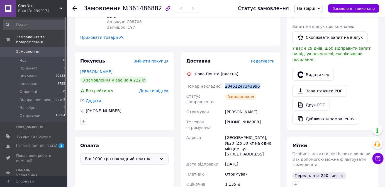
drag, startPoint x: 223, startPoint y: 85, endPoint x: 268, endPoint y: 84, distance: 45.1
click at [268, 84] on div "Номер накладної 20451247343996 Статус відправлення Заплановано Отримувач Вдович…" at bounding box center [230, 166] width 91 height 170
copy div "Номер накладної 20451247343996"
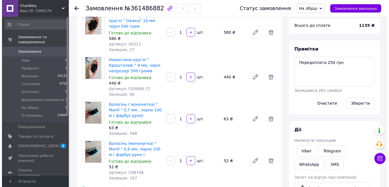
scroll to position [50, 0]
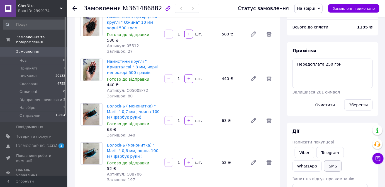
click at [324, 164] on button "SMS" at bounding box center [333, 165] width 18 height 11
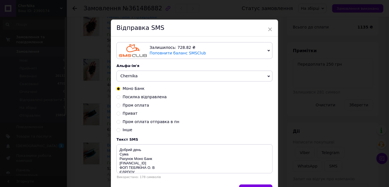
click at [119, 97] on input "Посилка відправлена" at bounding box center [118, 96] width 4 height 4
radio input "true"
radio input "false"
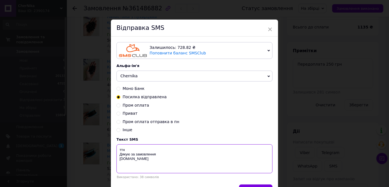
click at [127, 150] on textarea "ттн Дякую за замовлення [DOMAIN_NAME]" at bounding box center [194, 158] width 156 height 29
paste textarea "20451247343996"
click at [118, 154] on textarea "ттн 20451247343996 Дякую за замовлення chernika.in" at bounding box center [194, 158] width 156 height 29
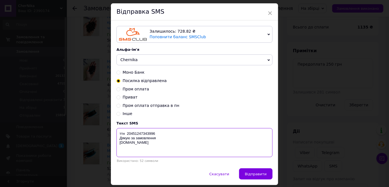
scroll to position [34, 0]
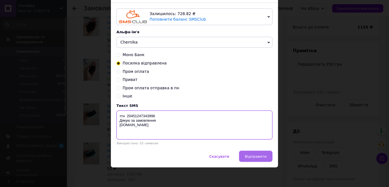
type textarea "ттн 20451247343996 Дякую за замовлення chernika.in"
click at [249, 157] on span "Відправити" at bounding box center [256, 156] width 22 height 4
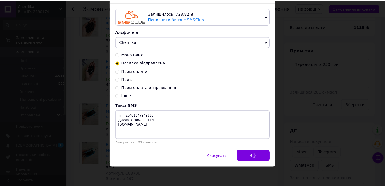
scroll to position [0, 0]
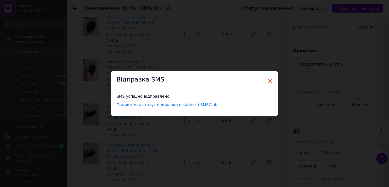
click at [270, 82] on span "×" at bounding box center [269, 80] width 5 height 9
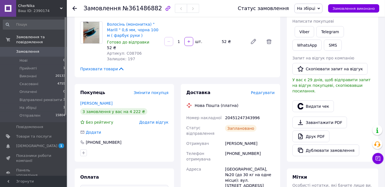
scroll to position [126, 0]
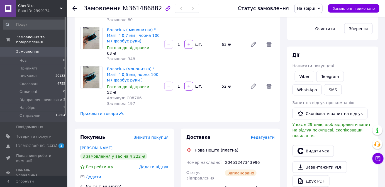
click at [315, 6] on span "На збірці" at bounding box center [306, 8] width 18 height 4
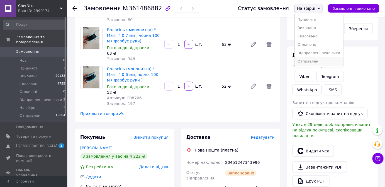
click at [313, 60] on li "Отправлен" at bounding box center [319, 61] width 48 height 8
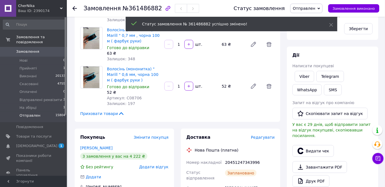
scroll to position [30, 0]
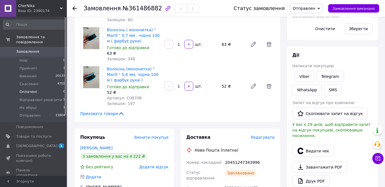
click at [23, 89] on span "Оплачені" at bounding box center [28, 91] width 18 height 5
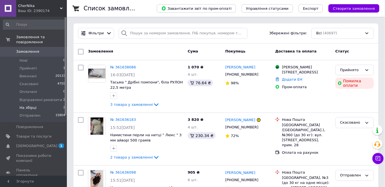
click at [25, 105] on span "На збірці" at bounding box center [27, 107] width 17 height 5
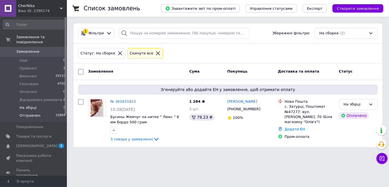
click at [21, 113] on span "Отправлен" at bounding box center [29, 115] width 21 height 5
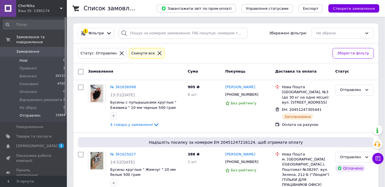
click at [27, 58] on span "Нові" at bounding box center [23, 60] width 8 height 5
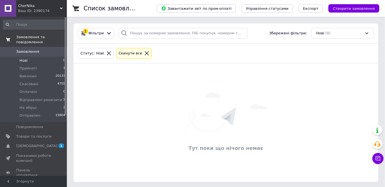
click at [25, 37] on span "Замовлення та повідомлення" at bounding box center [41, 40] width 51 height 10
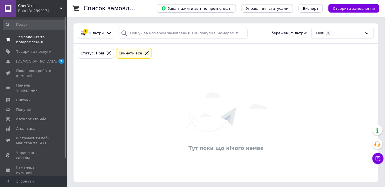
click at [29, 38] on span "Замовлення та повідомлення" at bounding box center [33, 40] width 35 height 10
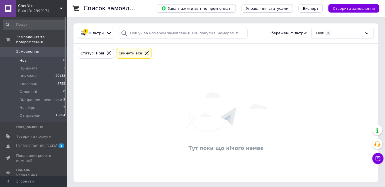
click at [26, 49] on span "Замовлення" at bounding box center [27, 51] width 23 height 5
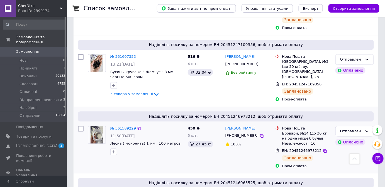
scroll to position [557, 0]
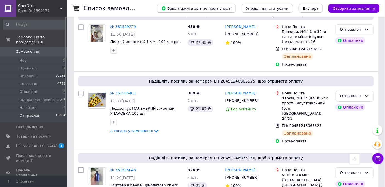
click at [22, 113] on span "Отправлен" at bounding box center [29, 115] width 21 height 5
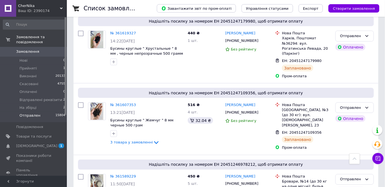
scroll to position [329, 0]
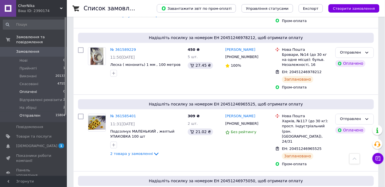
click at [27, 89] on span "Оплачені" at bounding box center [28, 91] width 18 height 5
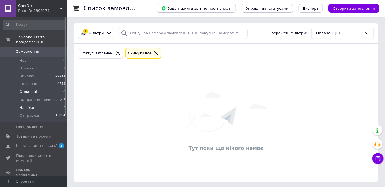
click at [25, 105] on span "На збірці" at bounding box center [27, 107] width 17 height 5
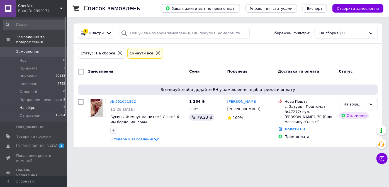
click at [25, 49] on span "Замовлення" at bounding box center [27, 51] width 23 height 5
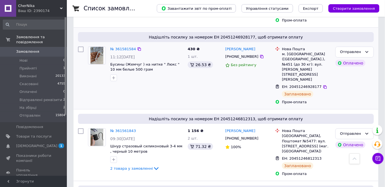
scroll to position [759, 0]
click at [28, 113] on span "Отправлен" at bounding box center [29, 115] width 21 height 5
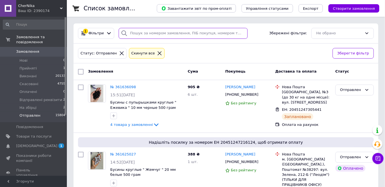
click at [143, 33] on input "search" at bounding box center [183, 33] width 129 height 11
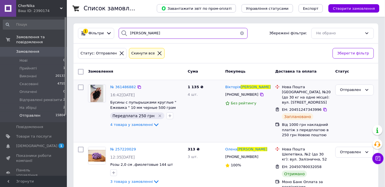
type input "вдович"
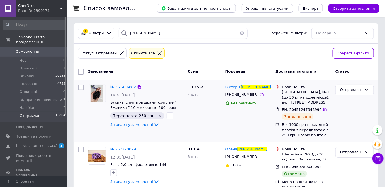
click at [99, 99] on img at bounding box center [97, 93] width 13 height 17
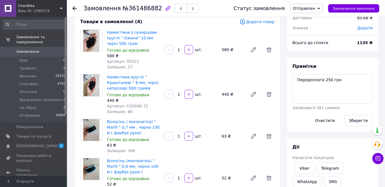
scroll to position [25, 0]
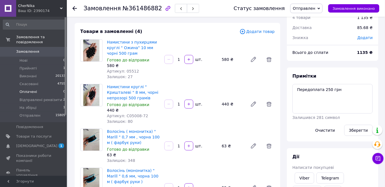
click at [30, 89] on span "Оплачені" at bounding box center [28, 91] width 18 height 5
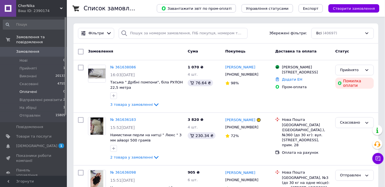
click at [24, 89] on span "Оплачені" at bounding box center [28, 91] width 18 height 5
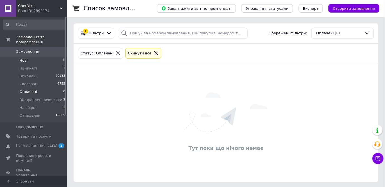
click at [21, 58] on span "Нові" at bounding box center [23, 60] width 8 height 5
click at [24, 66] on span "Прийняті" at bounding box center [27, 68] width 17 height 5
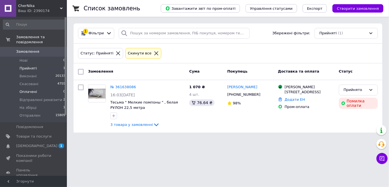
click at [21, 89] on span "Оплачені" at bounding box center [28, 91] width 18 height 5
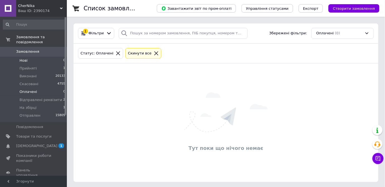
click at [20, 58] on span "Нові" at bounding box center [23, 60] width 8 height 5
click at [24, 89] on span "Оплачені" at bounding box center [28, 91] width 18 height 5
click at [54, 97] on span "Відправлені реквізити" at bounding box center [40, 99] width 43 height 5
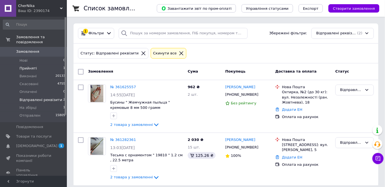
click at [27, 66] on span "Прийняті" at bounding box center [27, 68] width 17 height 5
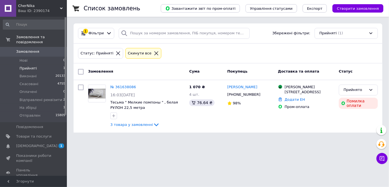
click at [69, 115] on div "Список замовлень Завантажити звіт по пром-оплаті Управління статусами Експорт С…" at bounding box center [228, 69] width 322 height 139
click at [44, 97] on span "Відправлені реквізити" at bounding box center [40, 99] width 43 height 5
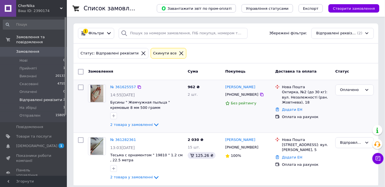
click at [94, 93] on img at bounding box center [97, 93] width 13 height 17
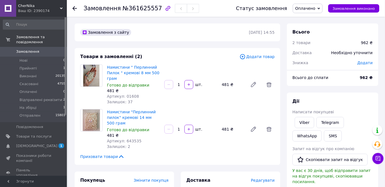
click at [311, 8] on span "Оплачено" at bounding box center [305, 8] width 20 height 4
click at [317, 53] on li "На збірці" at bounding box center [317, 53] width 48 height 8
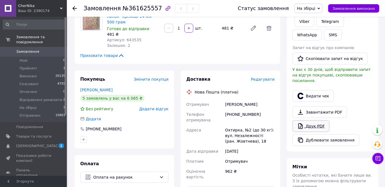
scroll to position [101, 0]
click at [317, 120] on link "Друк PDF" at bounding box center [310, 126] width 37 height 12
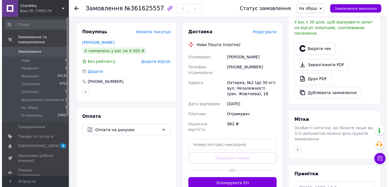
scroll to position [126, 0]
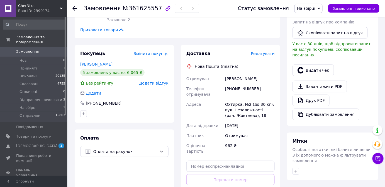
click at [267, 53] on span "Редагувати" at bounding box center [263, 53] width 24 height 4
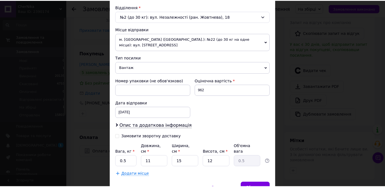
scroll to position [191, 0]
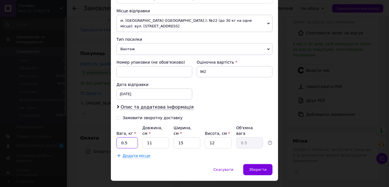
click at [131, 137] on input "0.5" at bounding box center [126, 142] width 21 height 11
type input "0"
click at [131, 137] on input "Вага, кг *" at bounding box center [126, 142] width 21 height 11
type input "1"
type input "3"
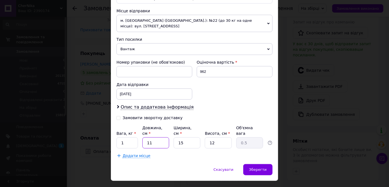
type input "0.14"
type input "33"
type input "1.49"
type input "33"
type input "1"
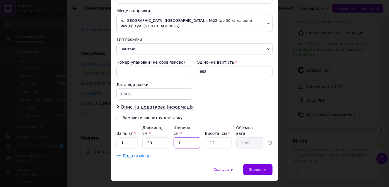
type input "0.1"
type input "17"
type input "1.68"
type input "17"
type input "6"
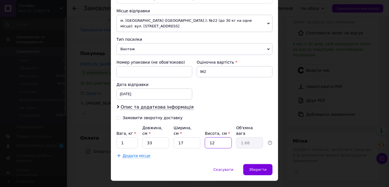
type input "0.84"
type input "6"
click at [268, 164] on div "Зберегти" at bounding box center [257, 169] width 29 height 11
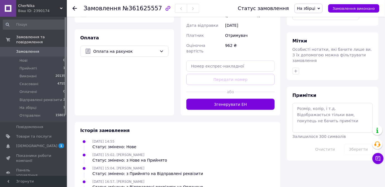
scroll to position [228, 0]
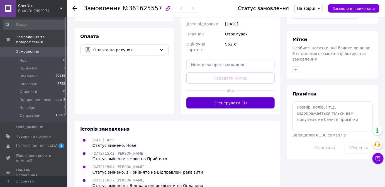
click at [228, 98] on button "Згенерувати ЕН" at bounding box center [230, 102] width 88 height 11
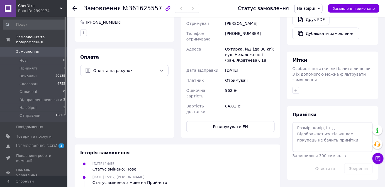
scroll to position [152, 0]
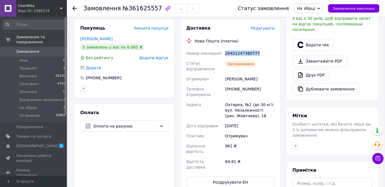
drag, startPoint x: 225, startPoint y: 53, endPoint x: 256, endPoint y: 51, distance: 31.5
click at [256, 51] on div "20451247380777" at bounding box center [250, 53] width 52 height 10
copy div "20451247380777"
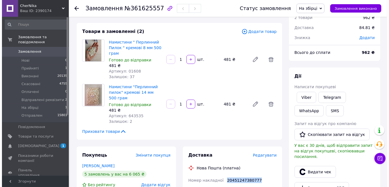
scroll to position [0, 0]
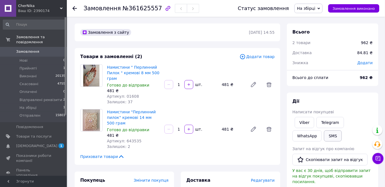
click at [324, 136] on button "SMS" at bounding box center [333, 135] width 18 height 11
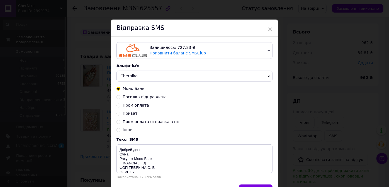
click at [118, 96] on input "Посилка відправлена" at bounding box center [118, 96] width 4 height 4
radio input "true"
radio input "false"
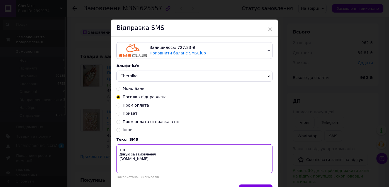
click at [129, 150] on textarea "ттн Дякую за замовлення [DOMAIN_NAME]" at bounding box center [194, 158] width 156 height 29
paste textarea "20451247380777"
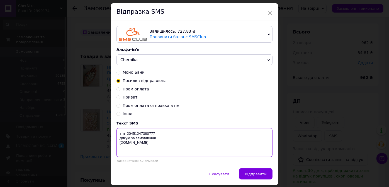
scroll to position [34, 0]
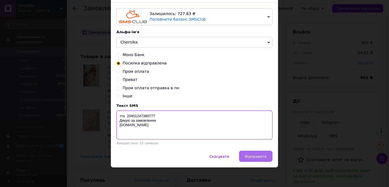
type textarea "ттн 20451247380777 Дякую за замовлення [DOMAIN_NAME]"
click at [252, 154] on span "Відправити" at bounding box center [256, 156] width 22 height 4
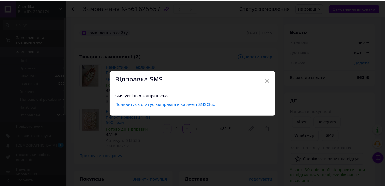
scroll to position [0, 0]
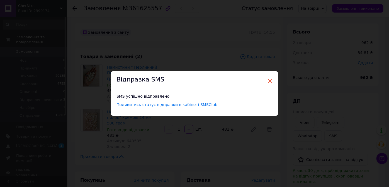
click at [270, 81] on span "×" at bounding box center [269, 80] width 5 height 9
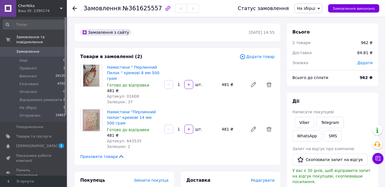
click at [315, 6] on span "На збірці" at bounding box center [306, 8] width 18 height 4
click at [315, 62] on li "Отправлен" at bounding box center [319, 61] width 48 height 8
